Goal: Transaction & Acquisition: Download file/media

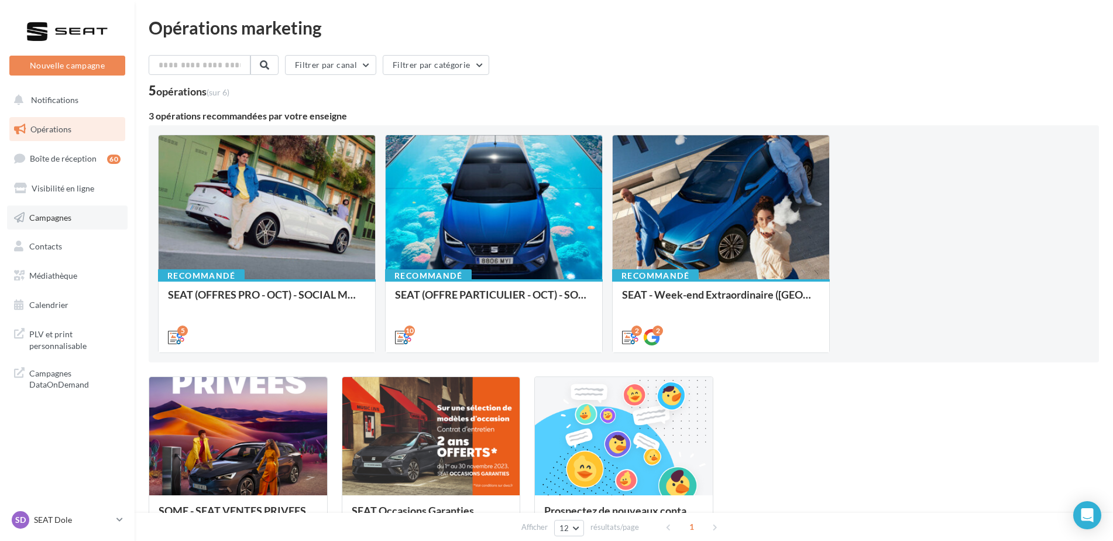
click at [66, 229] on link "Campagnes" at bounding box center [67, 217] width 121 height 25
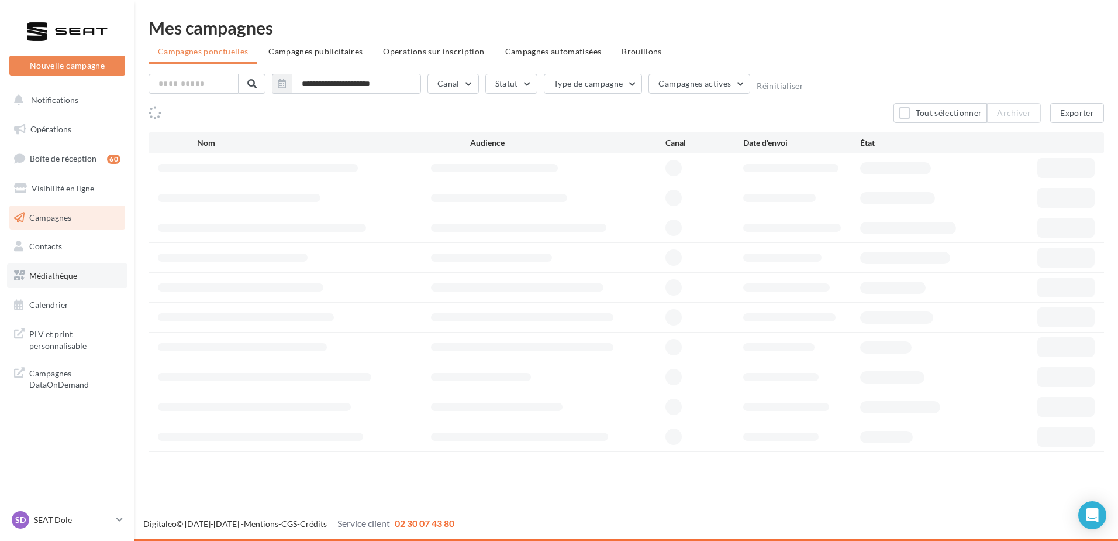
click at [66, 278] on span "Médiathèque" at bounding box center [53, 275] width 48 height 10
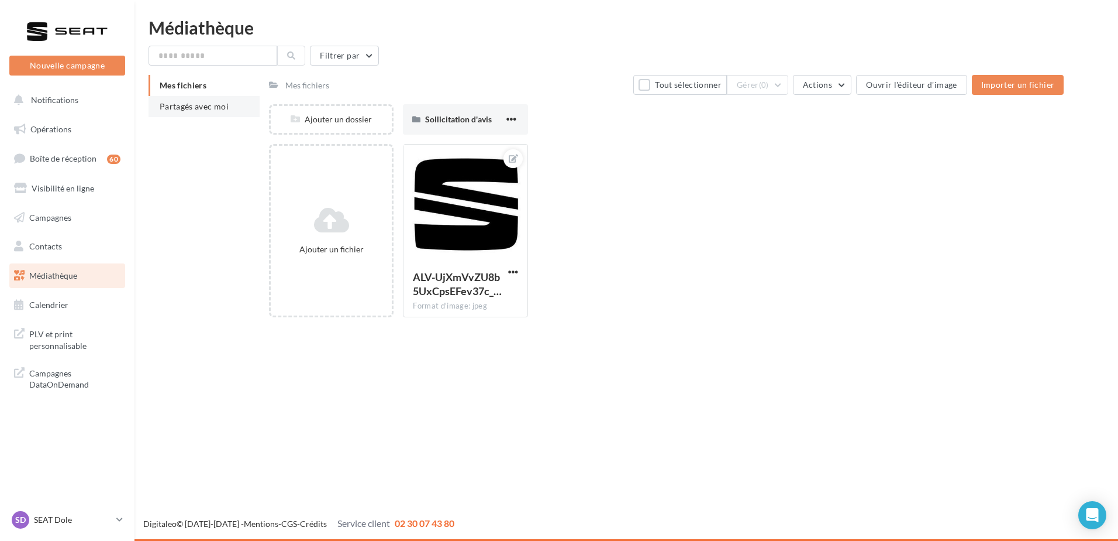
click at [214, 111] on li "Partagés avec moi" at bounding box center [204, 106] width 111 height 21
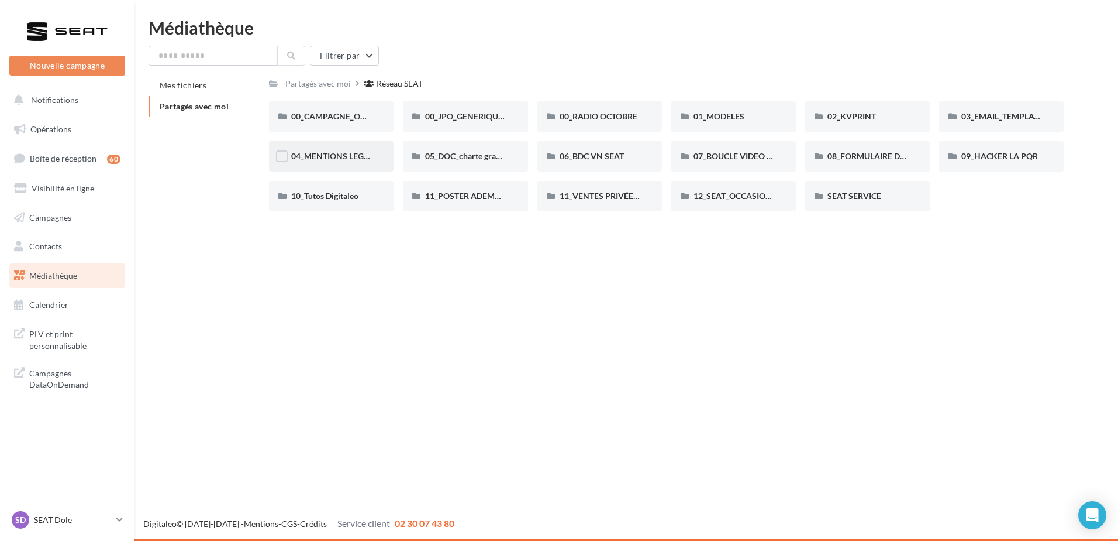
click at [325, 163] on div "04_MENTIONS LEGALES OFFRES PRESSE" at bounding box center [331, 156] width 125 height 30
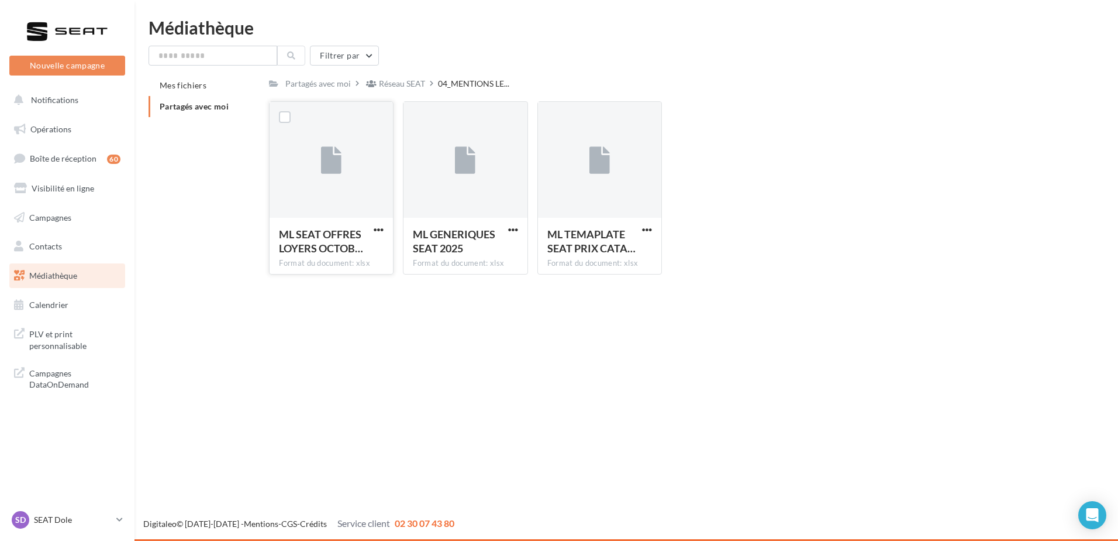
click at [386, 230] on button "button" at bounding box center [378, 231] width 15 height 12
click at [367, 256] on button "Télécharger" at bounding box center [327, 252] width 117 height 30
